Goal: Information Seeking & Learning: Learn about a topic

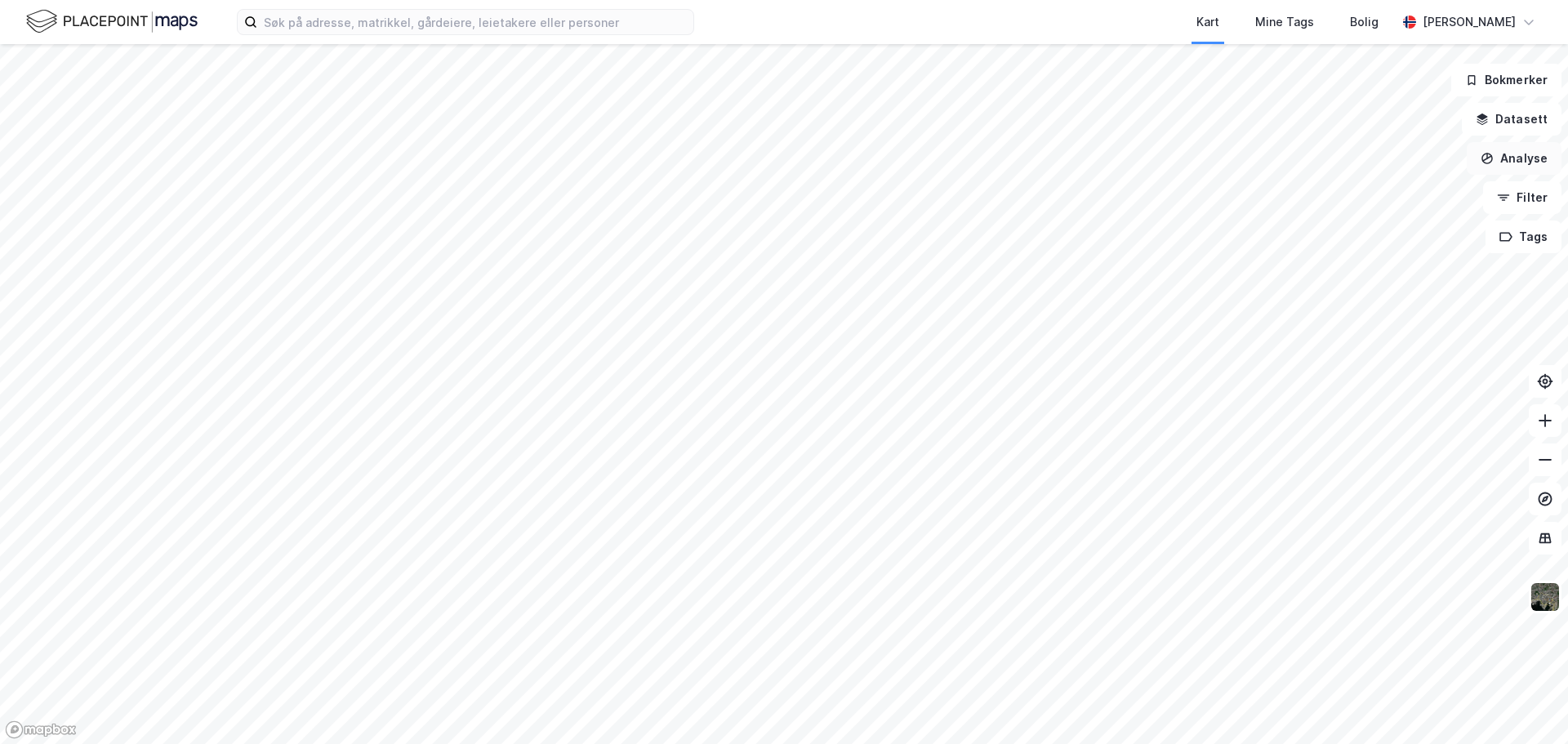
click at [1514, 166] on button "Analyse" at bounding box center [1514, 158] width 95 height 33
click at [1512, 123] on button "Datasett" at bounding box center [1512, 119] width 100 height 33
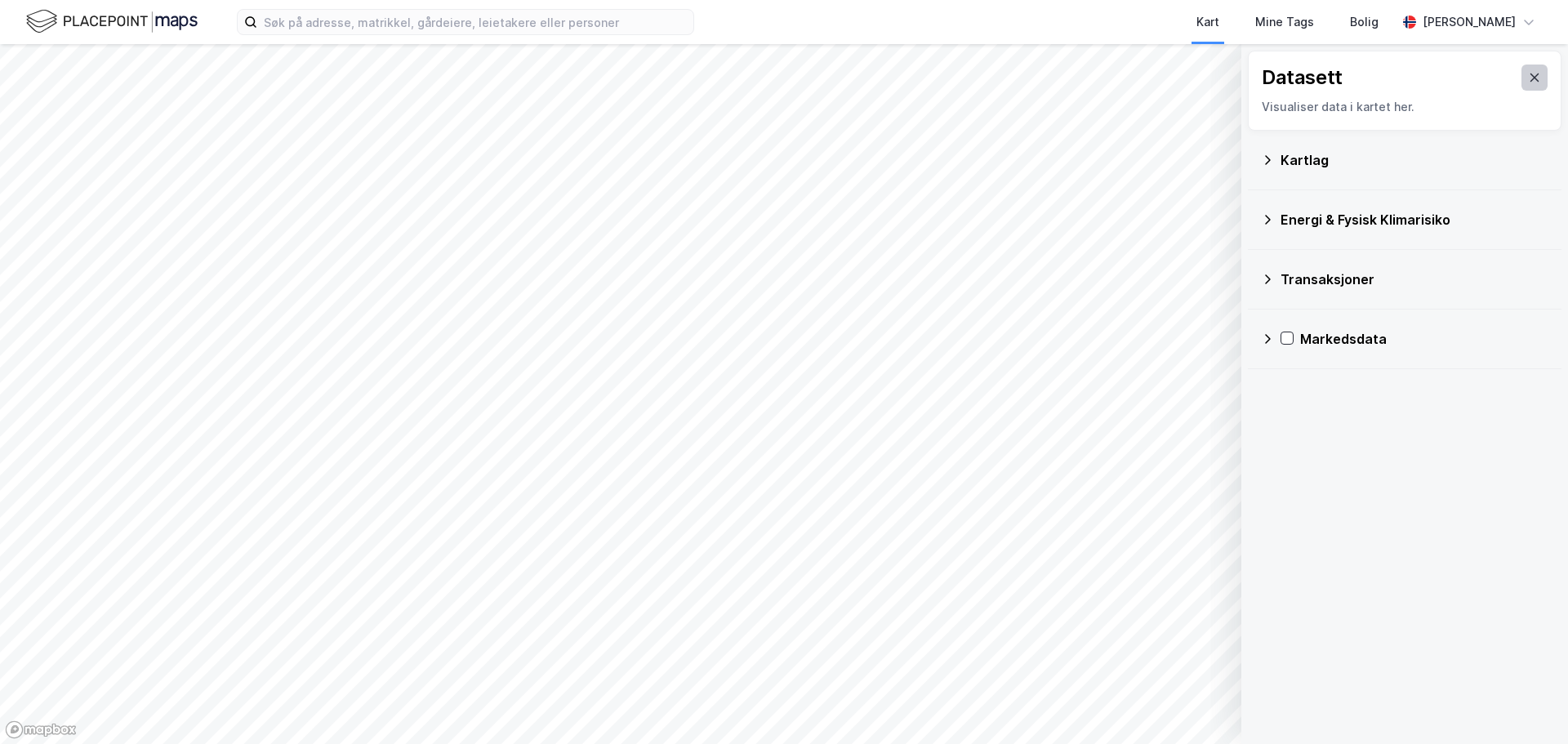
click at [1530, 76] on icon at bounding box center [1535, 77] width 9 height 8
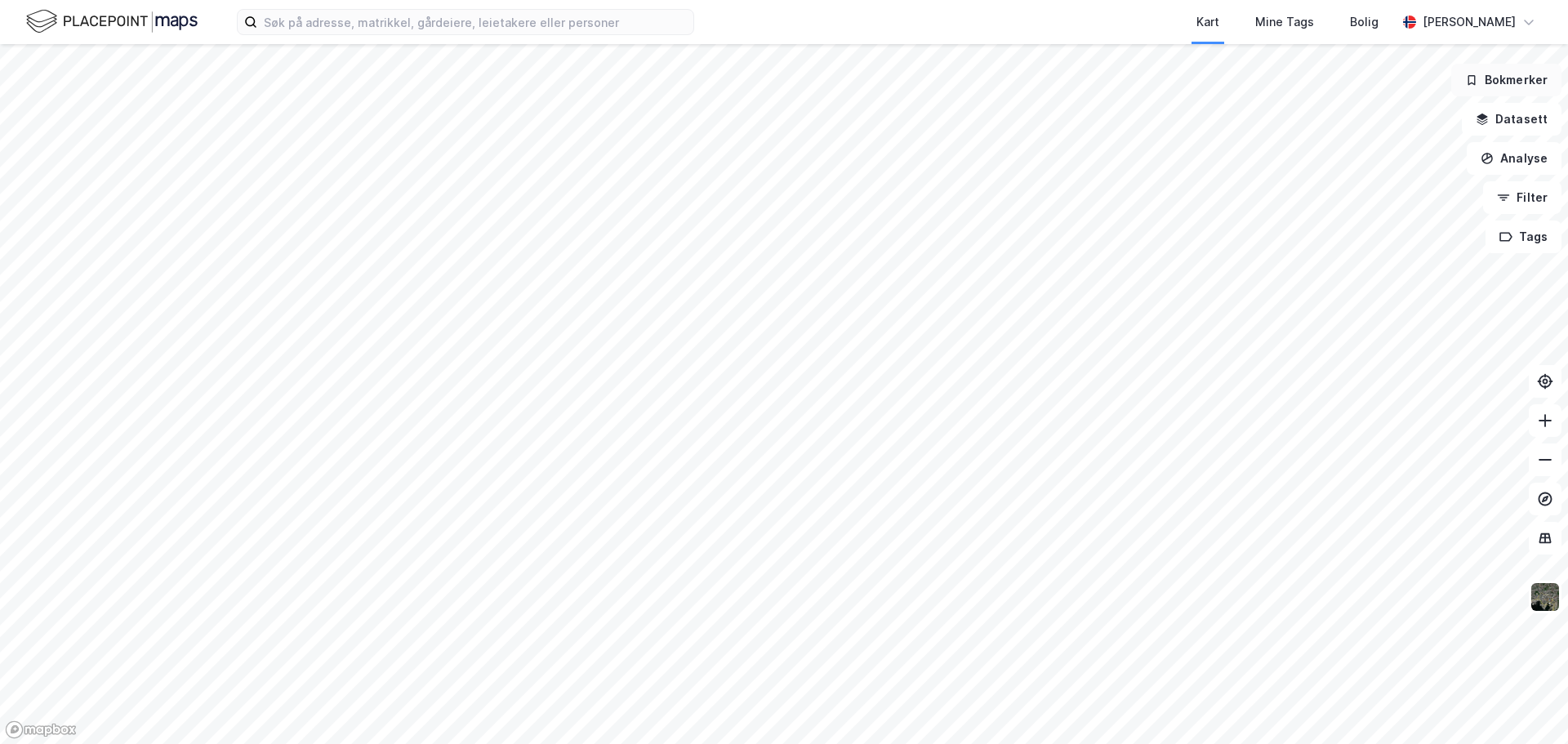
click at [1510, 84] on button "Bokmerker" at bounding box center [1506, 80] width 110 height 33
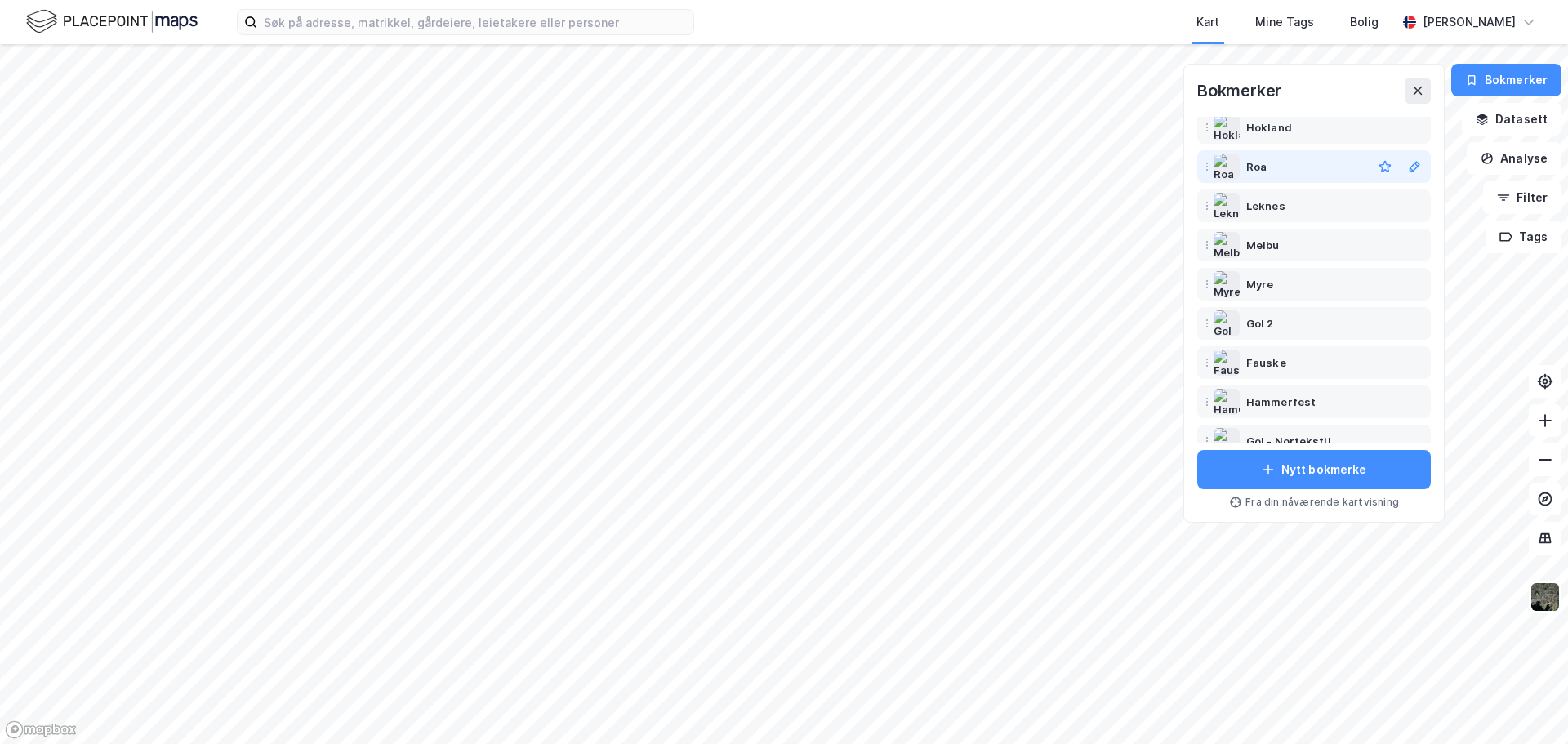
scroll to position [245, 0]
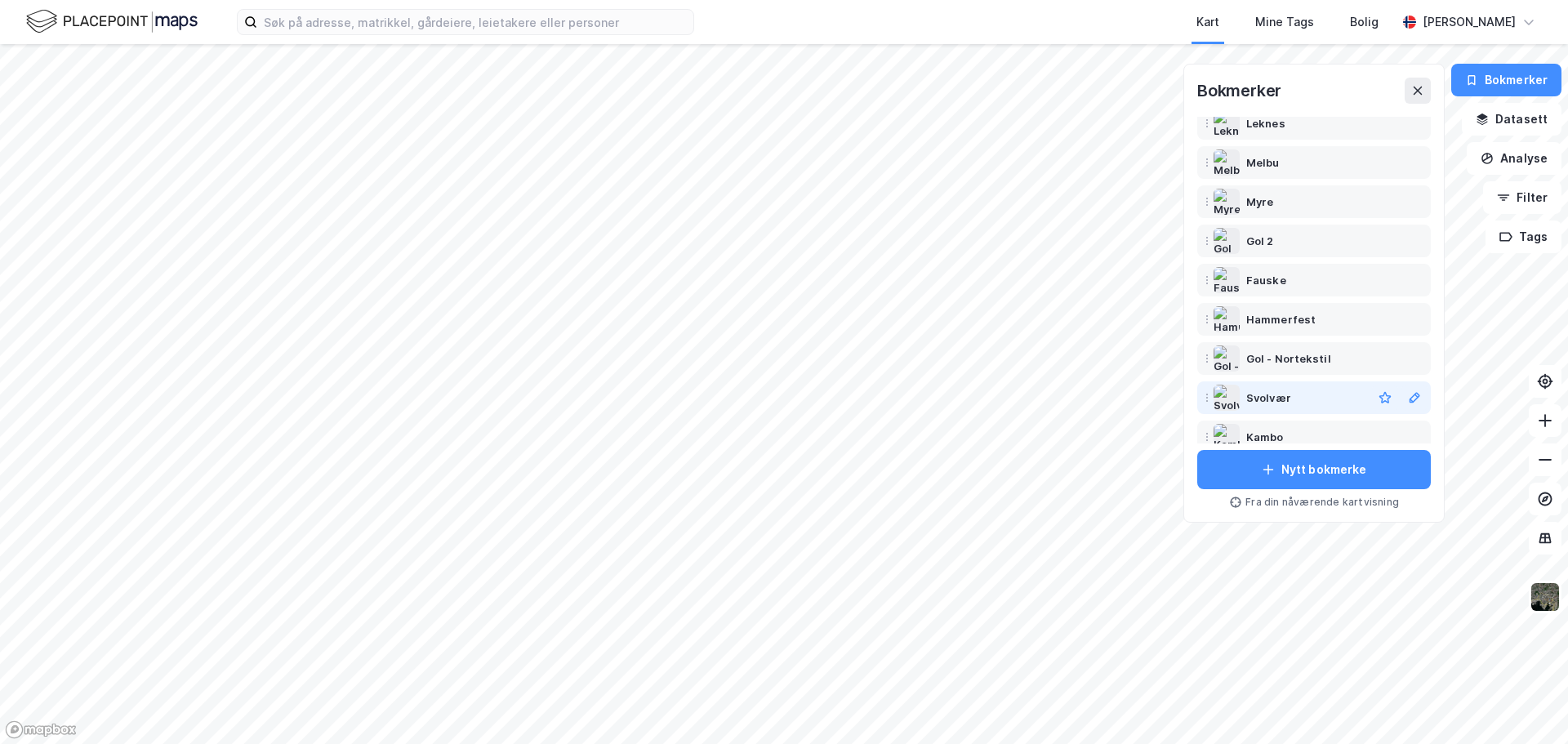
click at [1284, 400] on div "Svolvær" at bounding box center [1268, 397] width 45 height 20
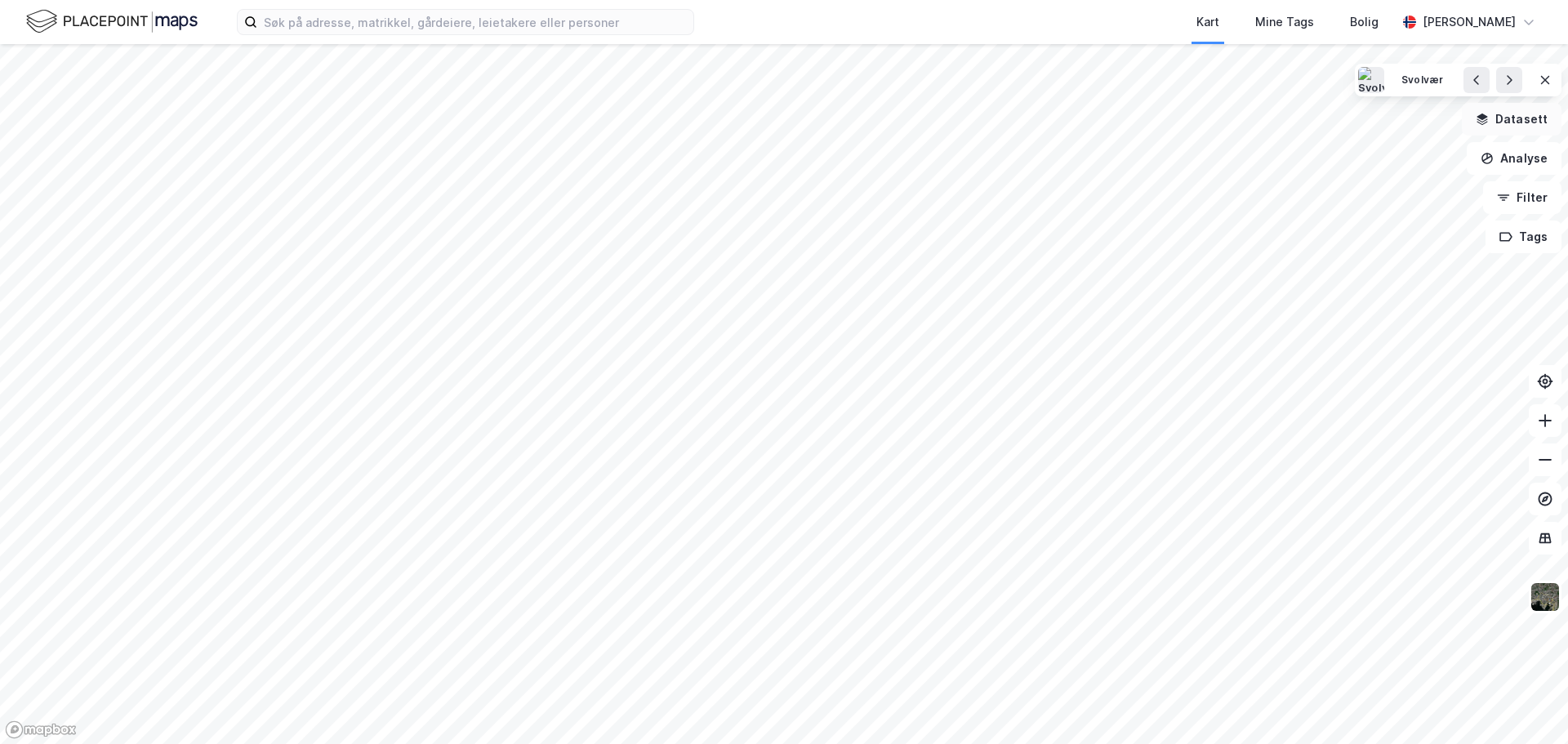
click at [1532, 111] on button "Datasett" at bounding box center [1512, 119] width 100 height 33
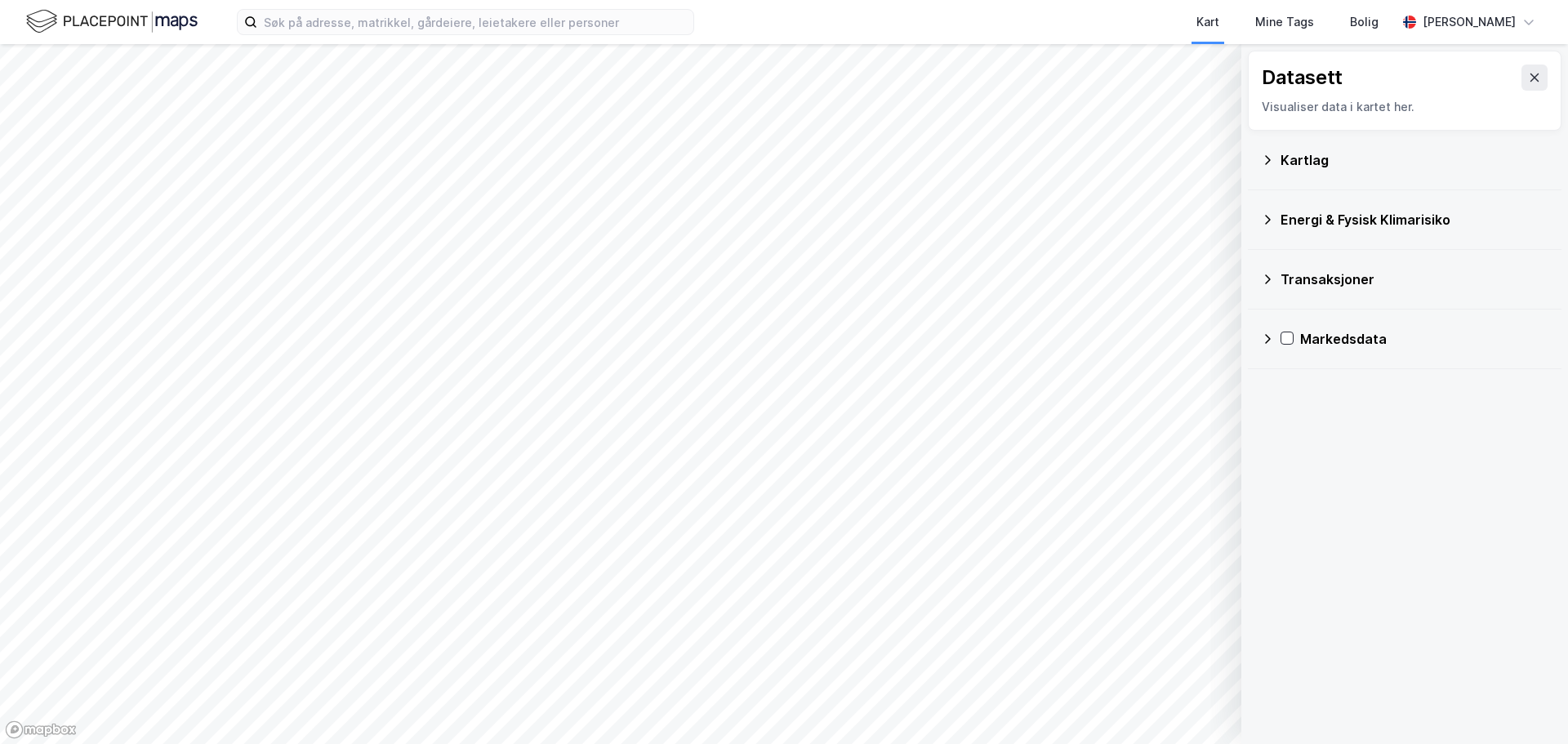
click at [1269, 158] on icon at bounding box center [1268, 161] width 13 height 13
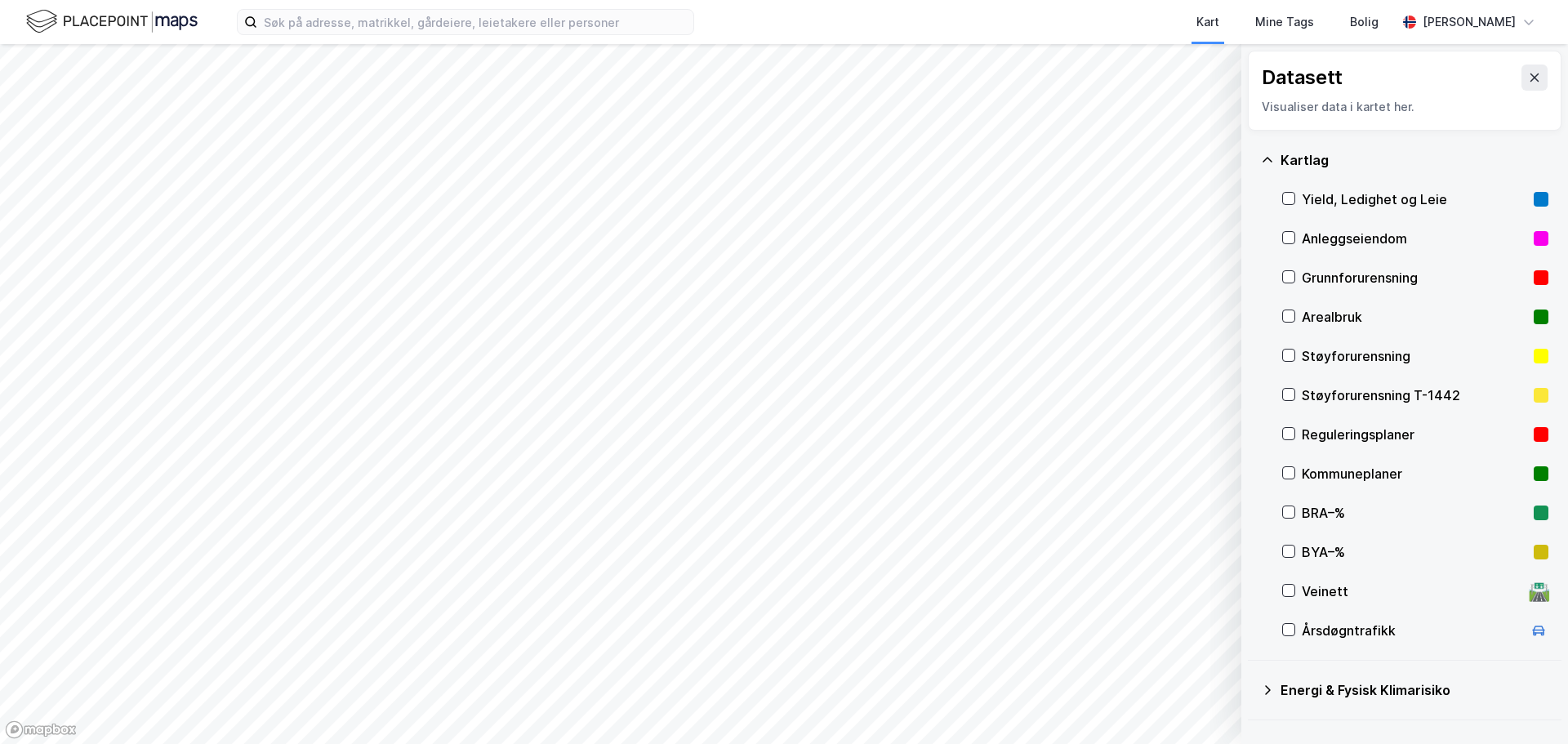
click at [1269, 158] on icon at bounding box center [1268, 161] width 13 height 13
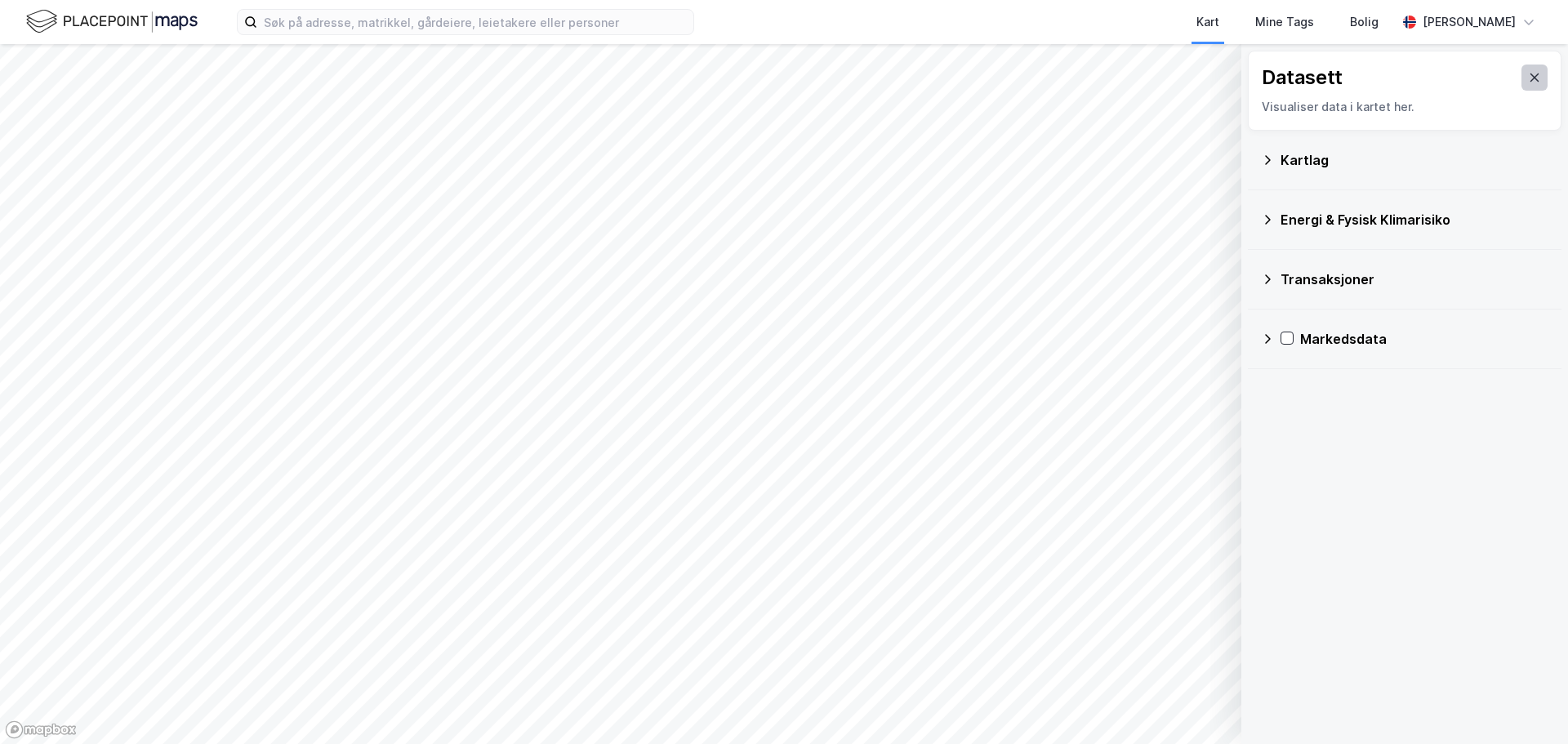
click at [1528, 73] on icon at bounding box center [1534, 78] width 13 height 13
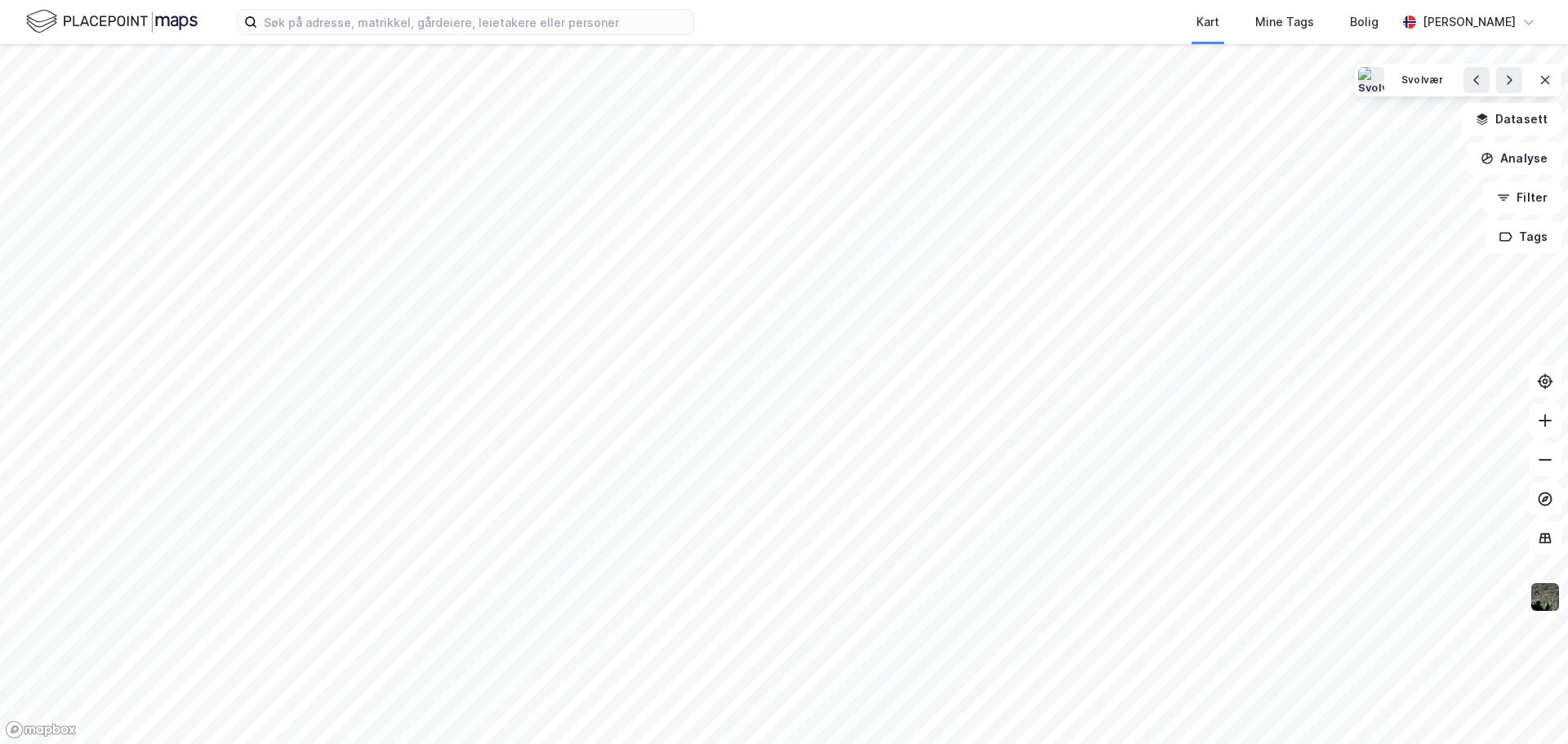
click at [1539, 596] on img at bounding box center [1545, 597] width 31 height 31
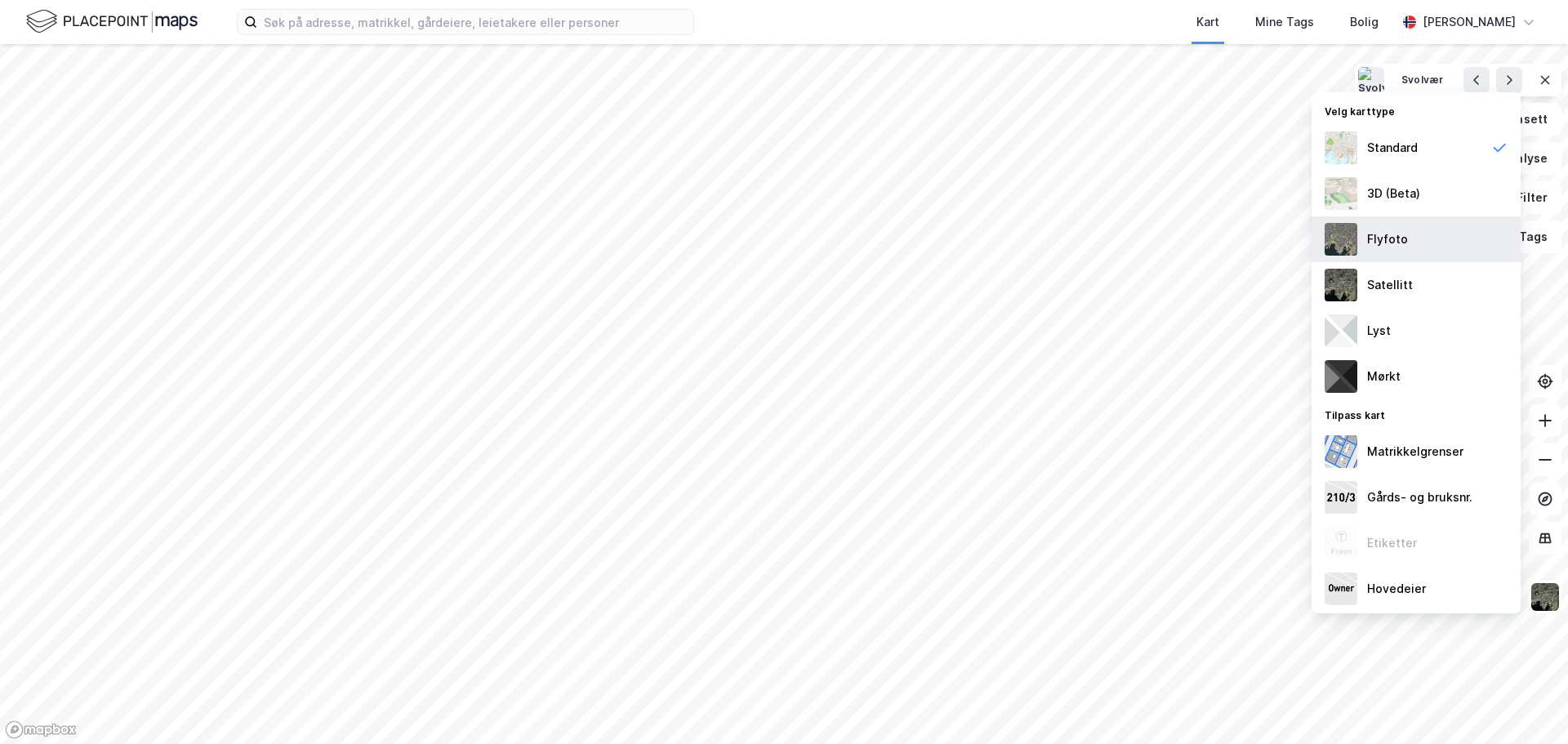
click at [1389, 242] on div "Flyfoto" at bounding box center [1387, 239] width 40 height 20
